Goal: Complete application form: Complete application form

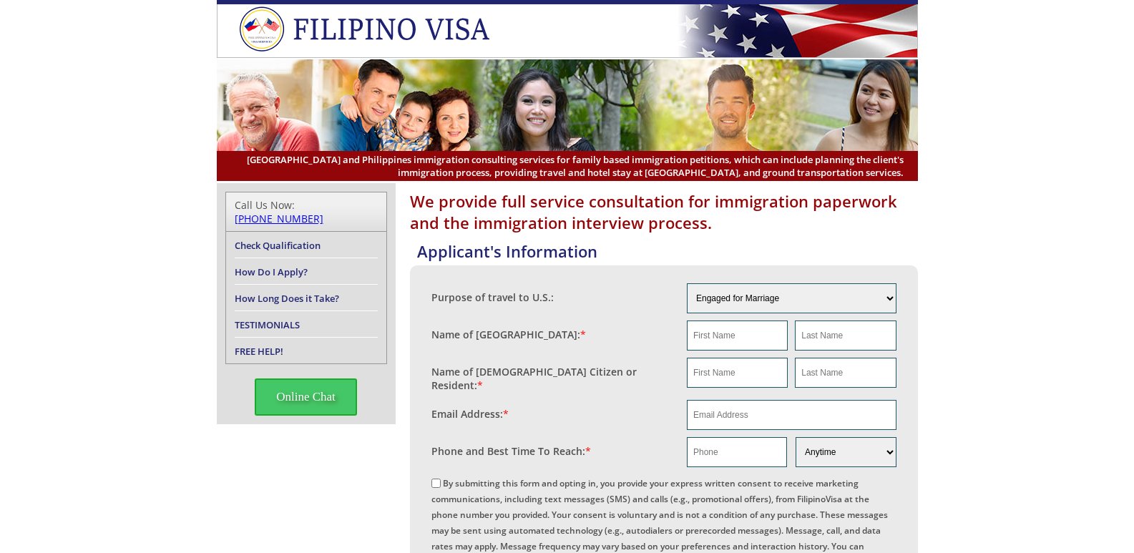
click at [875, 305] on select "Engaged for Marriage Already Married to [DEMOGRAPHIC_DATA] Citizen / Resident F…" at bounding box center [792, 298] width 210 height 30
select select "5"
click at [687, 284] on select "Engaged for Marriage Already Married to [DEMOGRAPHIC_DATA] Citizen / Resident F…" at bounding box center [792, 298] width 210 height 30
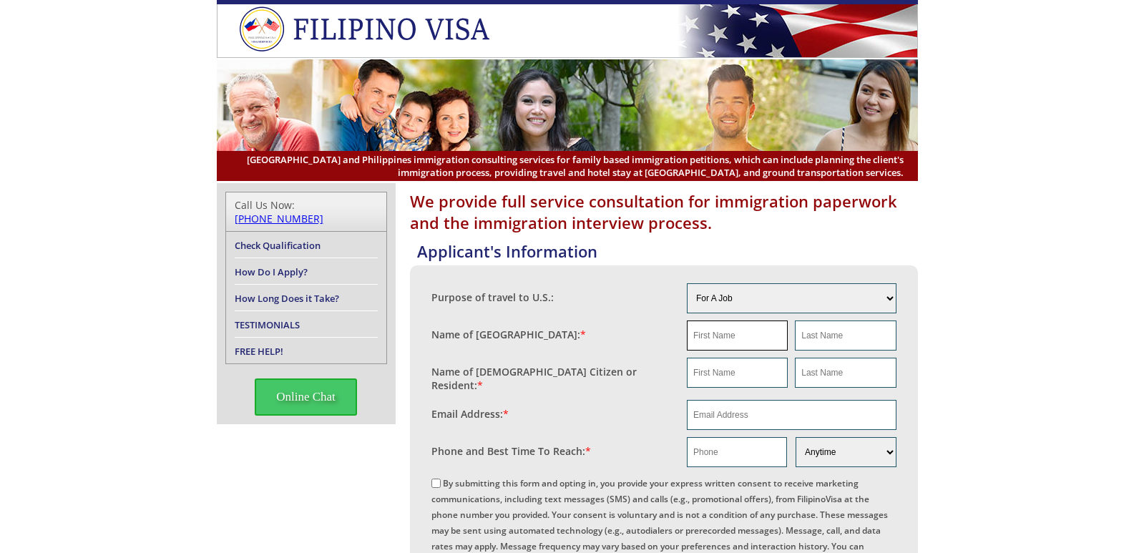
click at [731, 335] on input "text" at bounding box center [737, 335] width 101 height 30
type input "[PERSON_NAME]"
type input "satinitigan"
type input "[PERSON_NAME]"
type input "satinitigan"
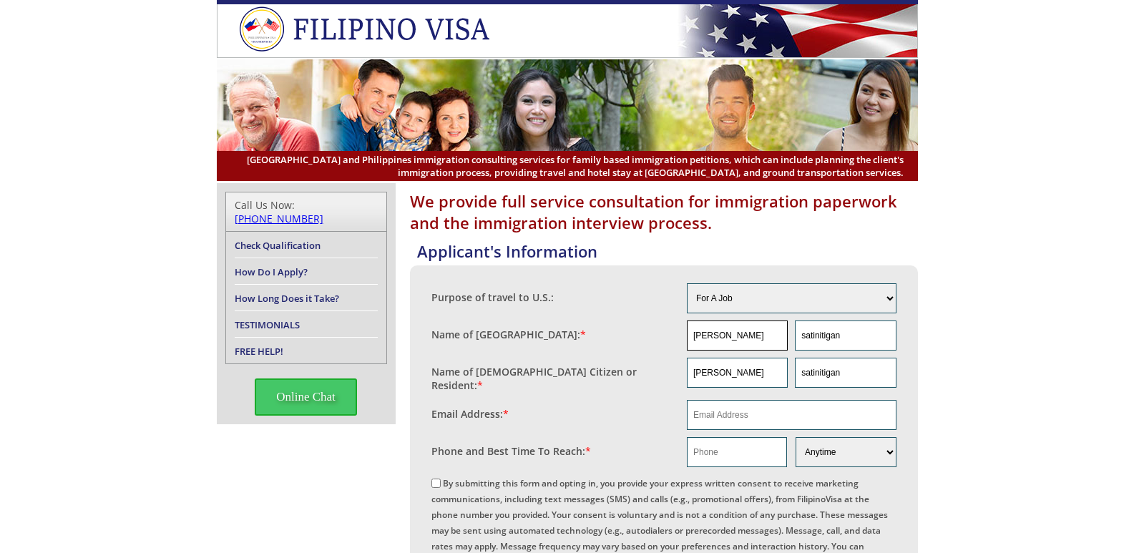
type input "[PERSON_NAME][EMAIL_ADDRESS][DOMAIN_NAME]"
type input "09565368364"
click at [265, 265] on link "How Do I Apply?" at bounding box center [271, 271] width 73 height 13
